Goal: Task Accomplishment & Management: Complete application form

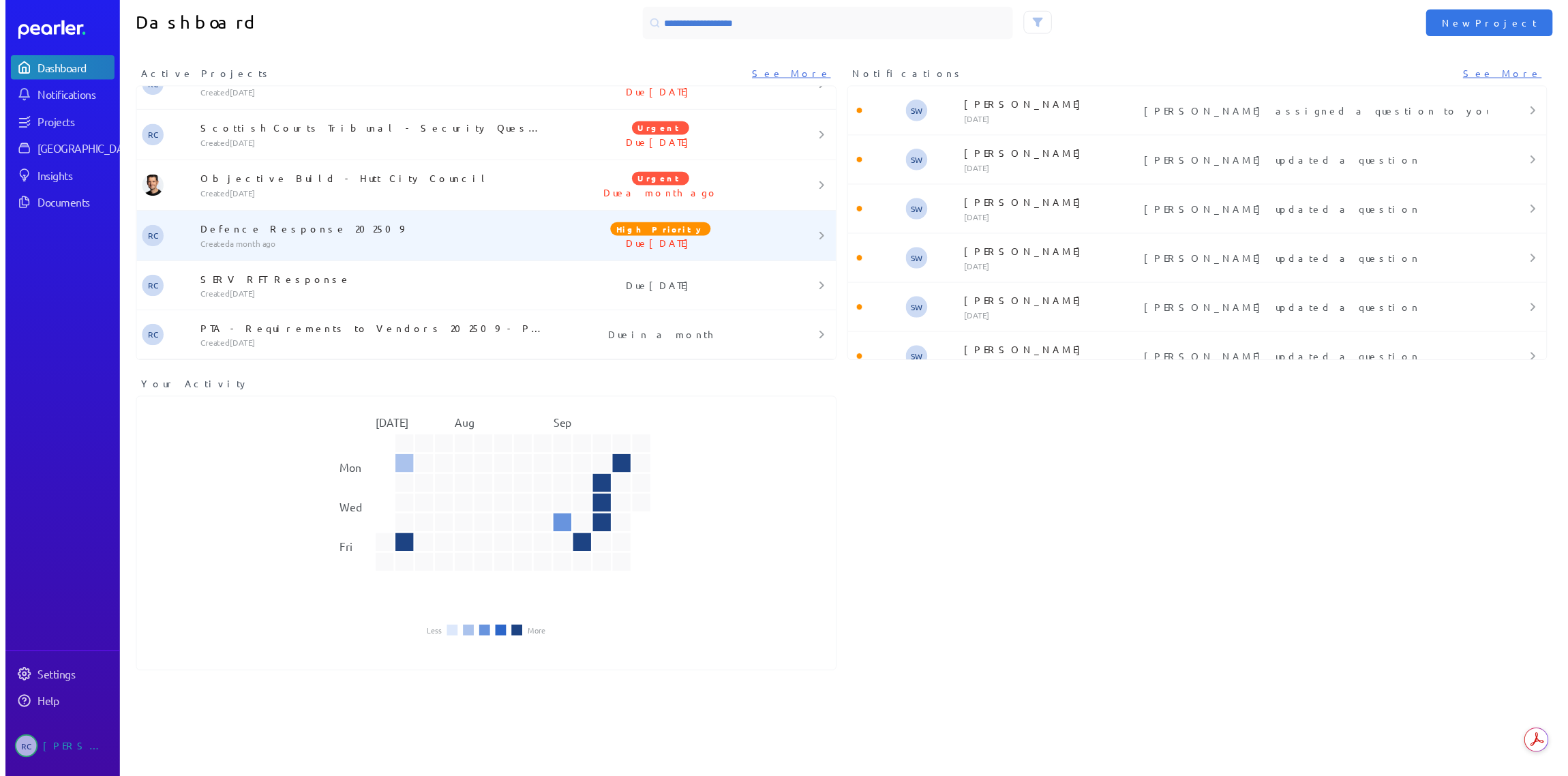
scroll to position [11, 0]
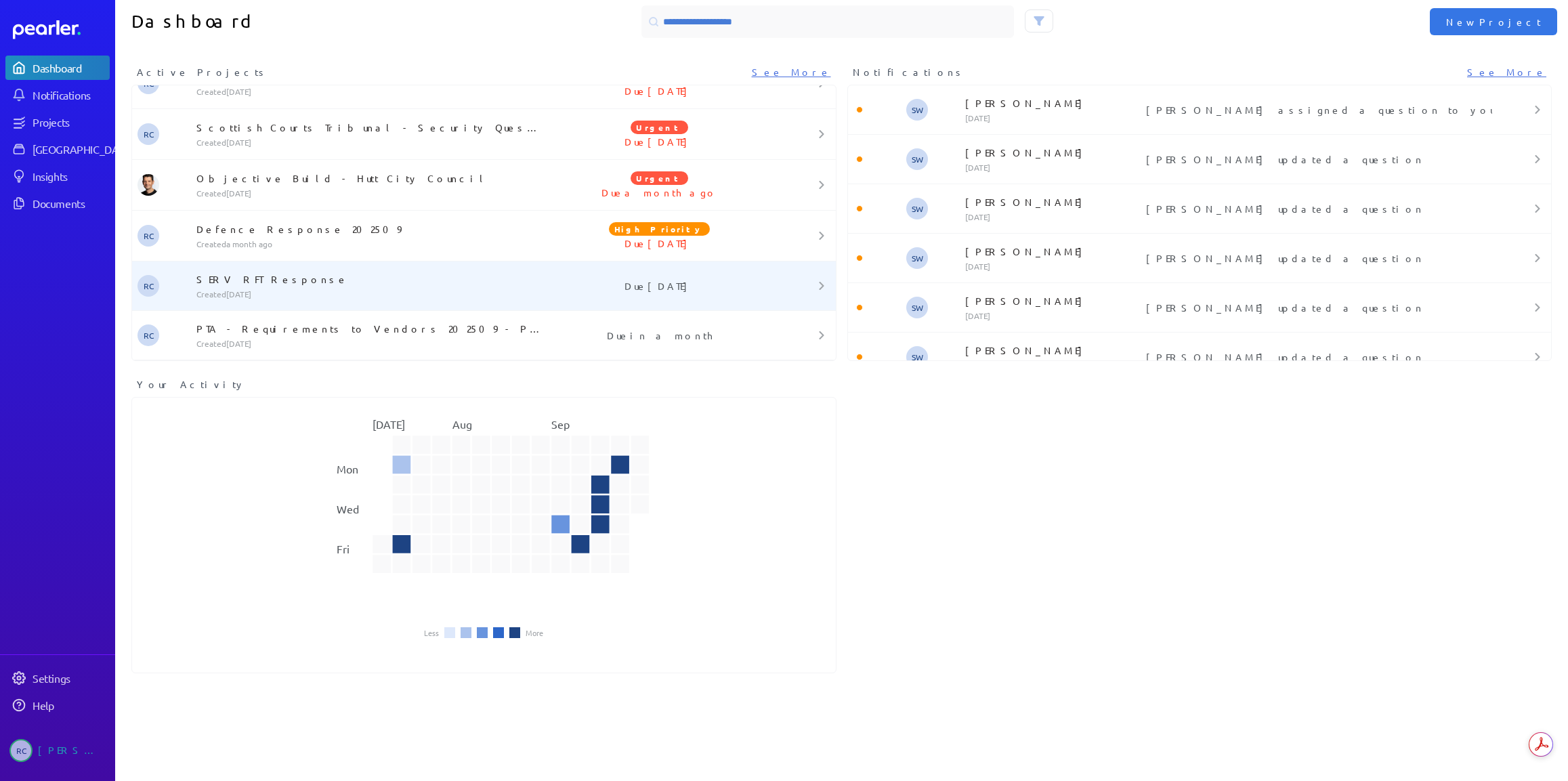
click at [323, 288] on div "SERV RFT Response Created [DATE]" at bounding box center [366, 286] width 351 height 27
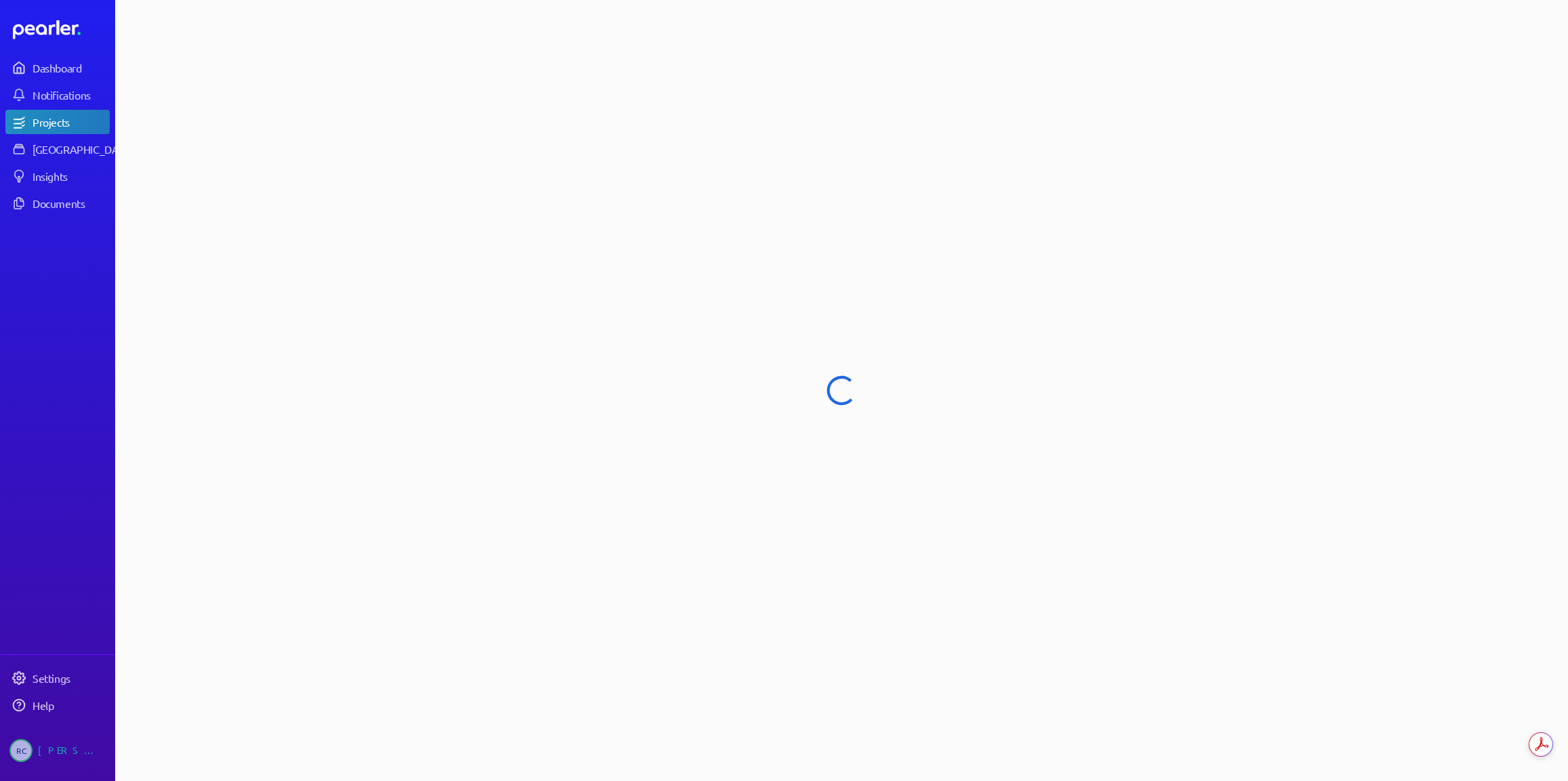
select select "******"
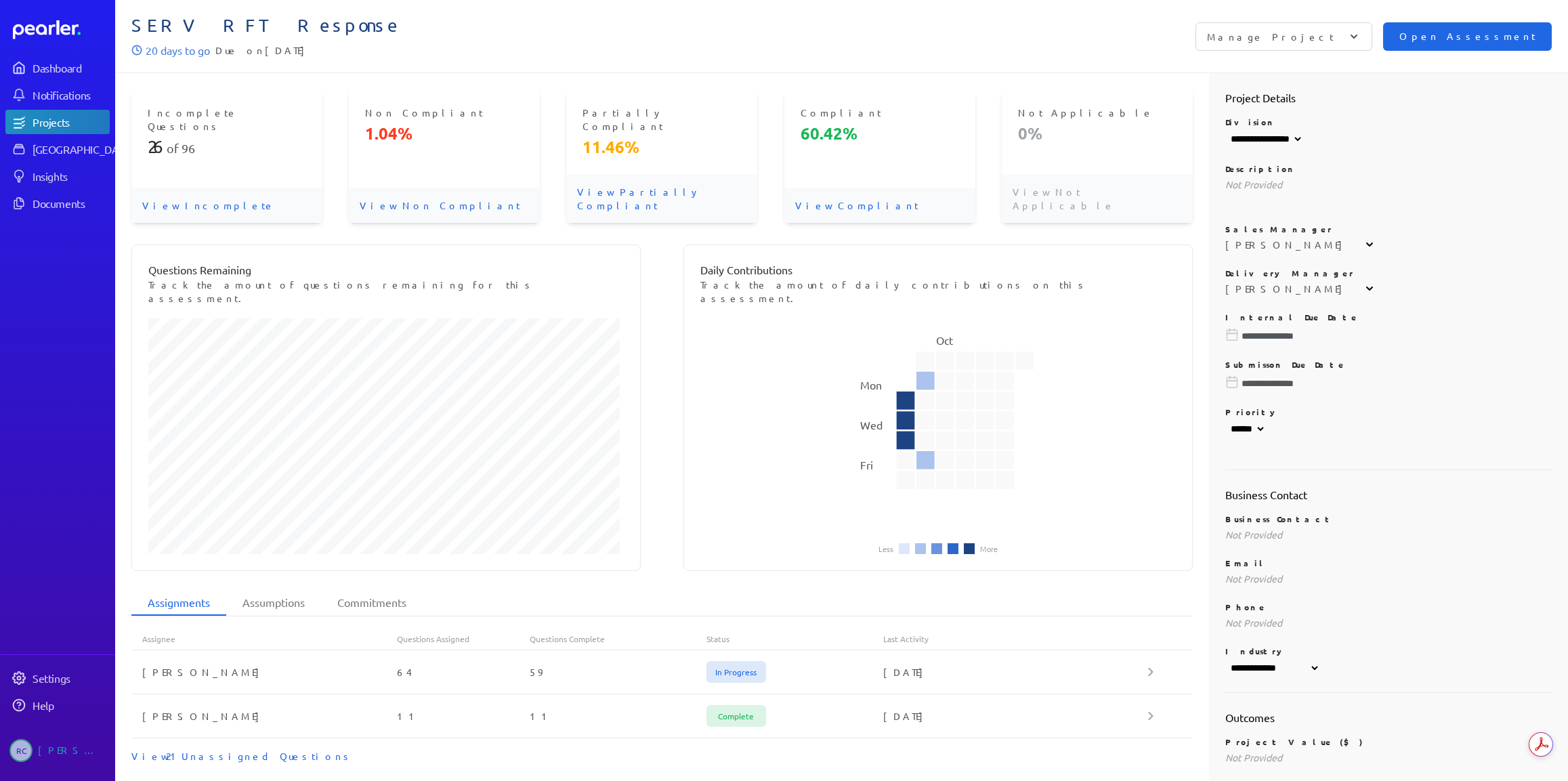
click at [1474, 32] on span "Open Assessment" at bounding box center [1468, 37] width 136 height 15
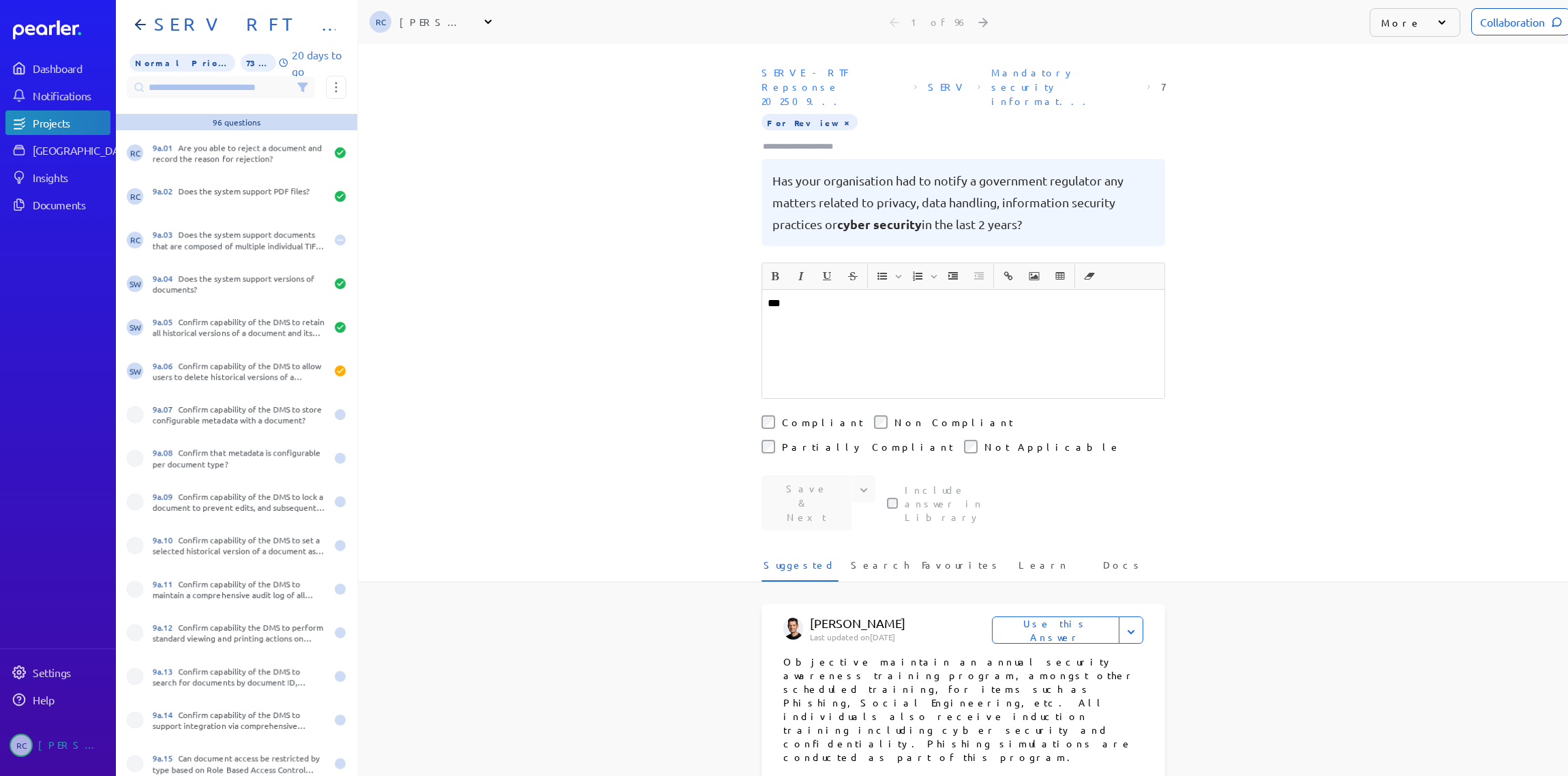
scroll to position [2443, 0]
click at [233, 420] on div "9a.07 Confirm capability of the DMS to store configurable metadata with a docum…" at bounding box center [239, 416] width 173 height 22
